Goal: Information Seeking & Learning: Learn about a topic

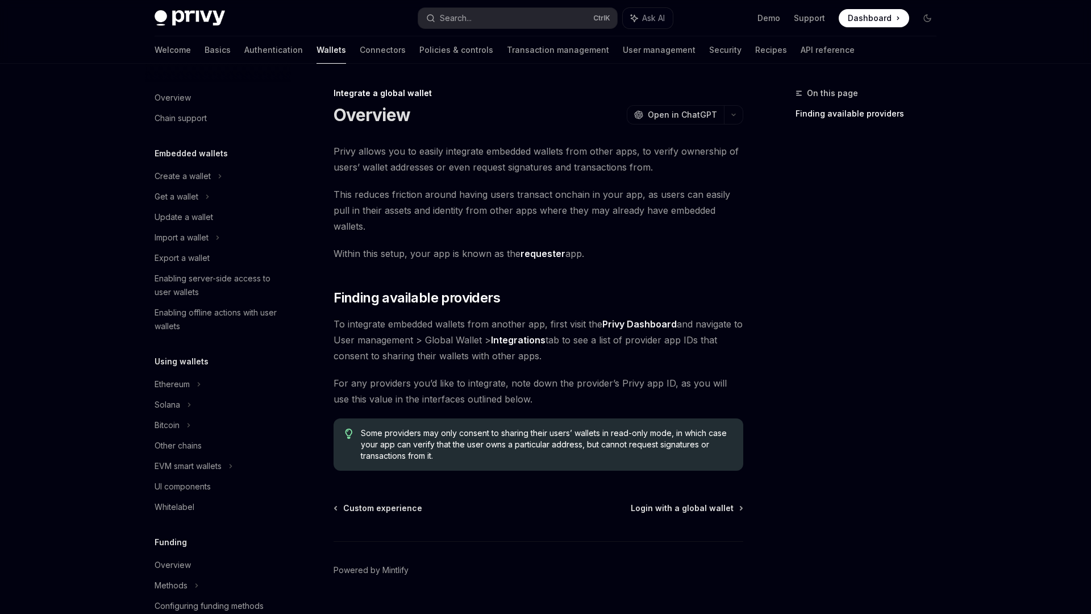
scroll to position [513, 0]
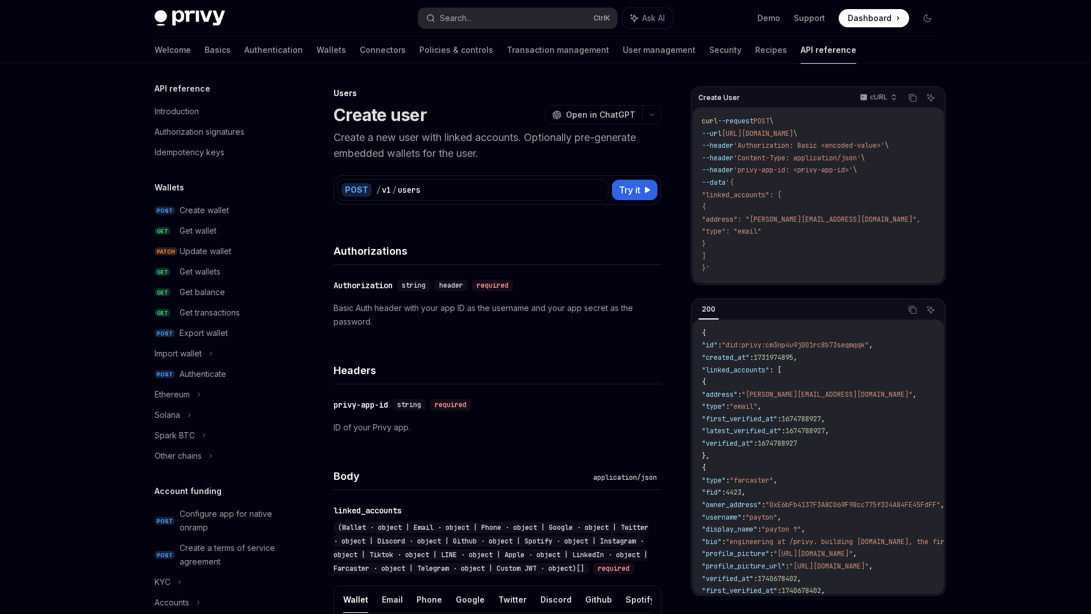
scroll to position [581, 0]
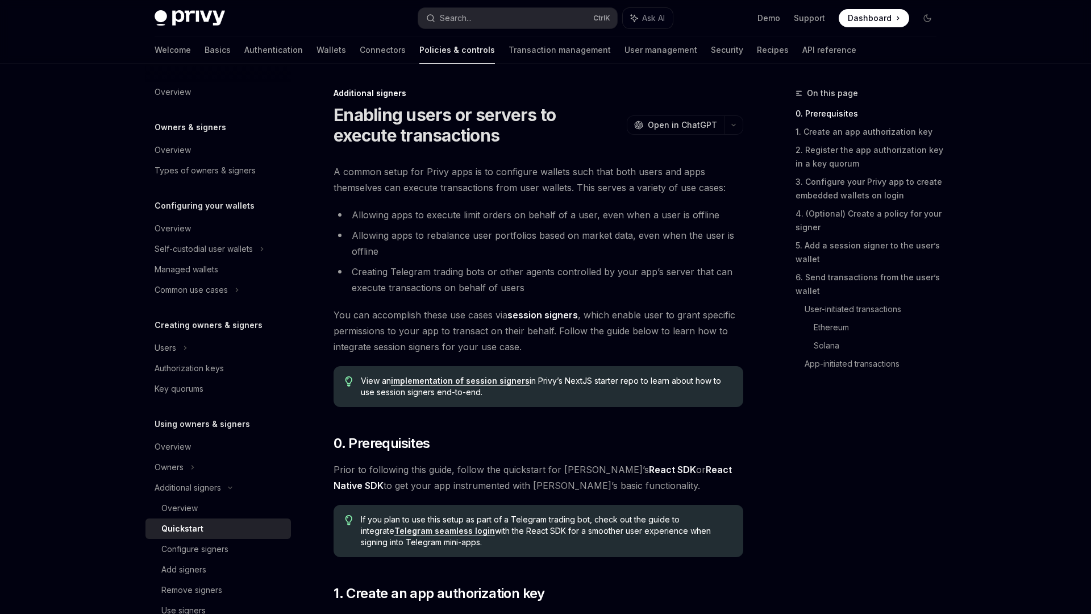
type textarea "*"
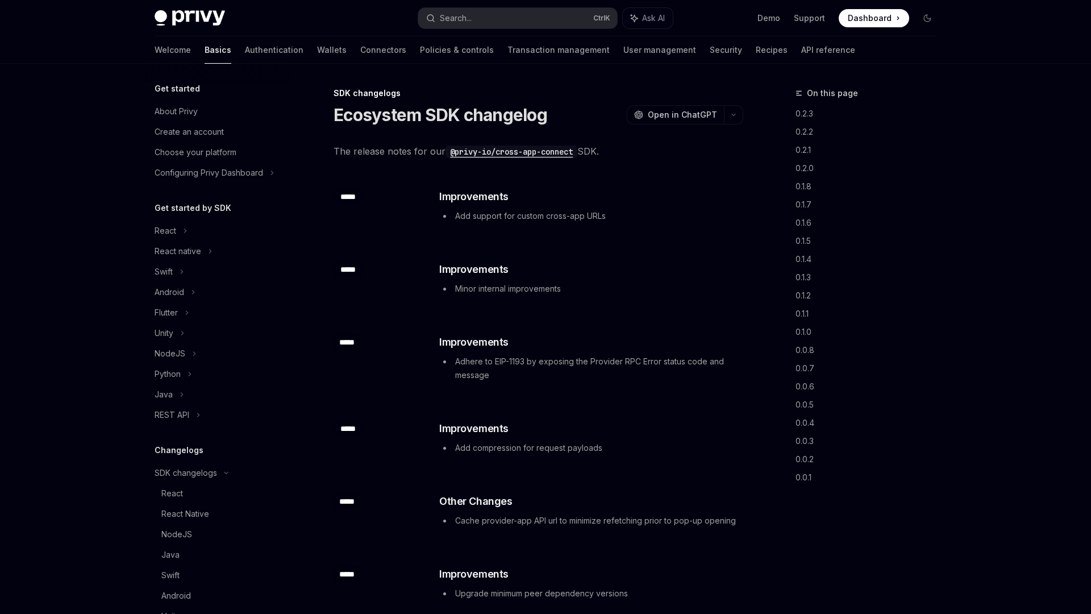
scroll to position [236, 0]
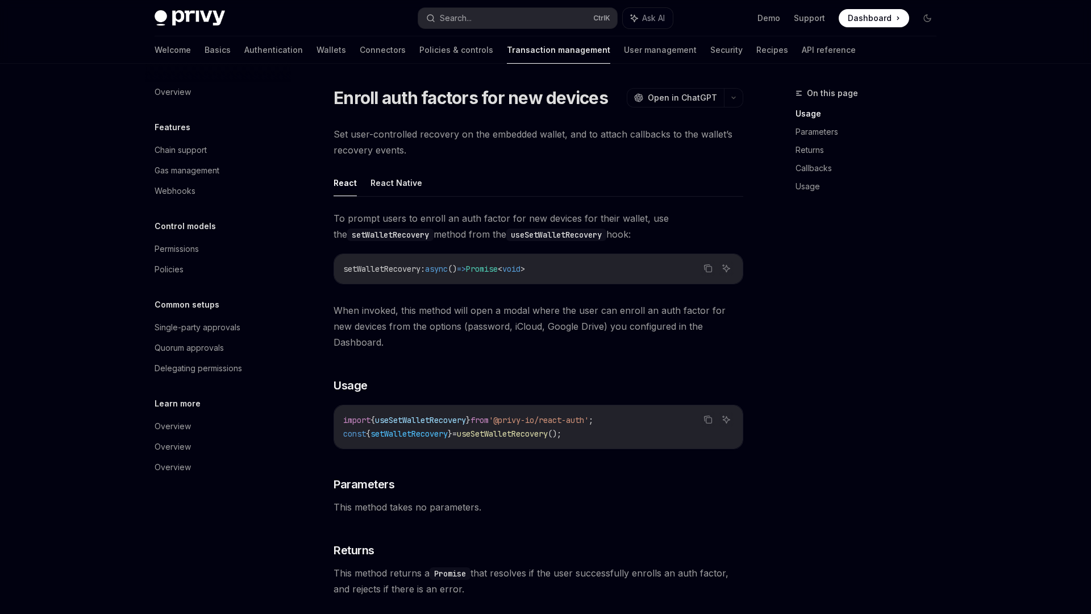
type textarea "*"
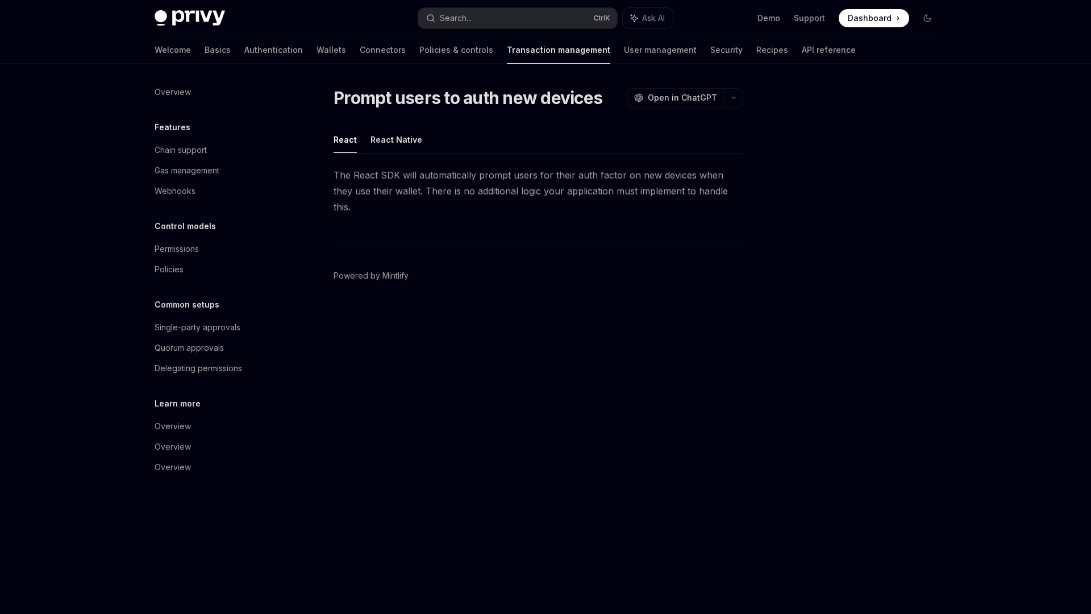
type textarea "*"
